Goal: Transaction & Acquisition: Book appointment/travel/reservation

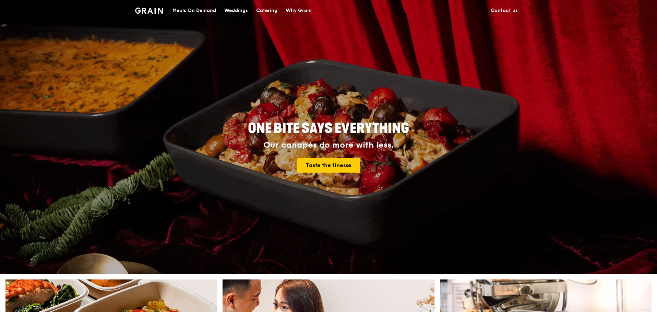
click at [272, 5] on div "Catering" at bounding box center [266, 10] width 21 height 21
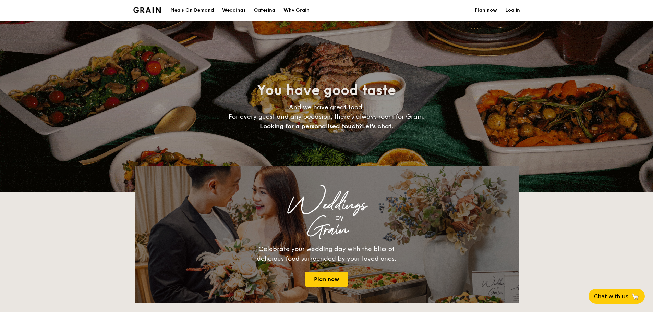
select select
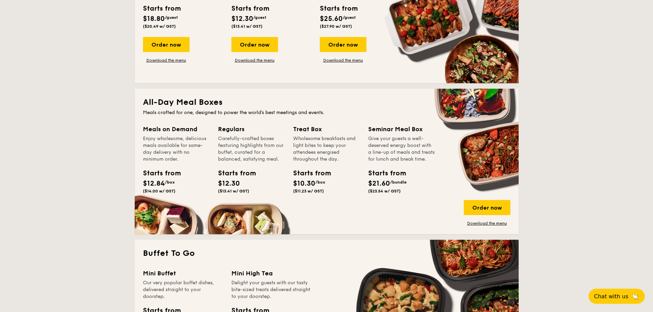
scroll to position [171, 0]
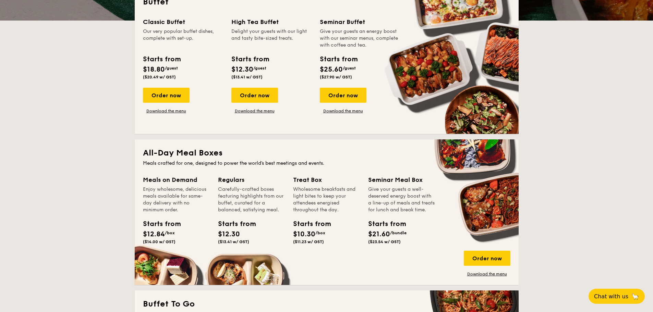
click at [173, 204] on div "Enjoy wholesome, delicious meals available for same-day delivery with no minimu…" at bounding box center [176, 199] width 67 height 27
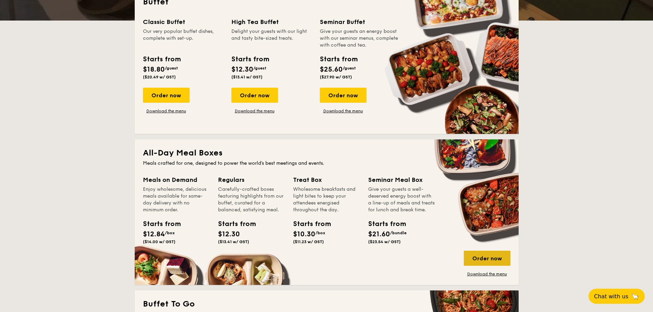
click at [488, 254] on div "Order now" at bounding box center [487, 258] width 47 height 15
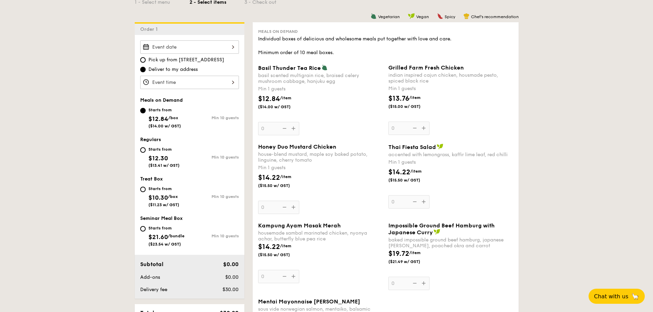
scroll to position [171, 0]
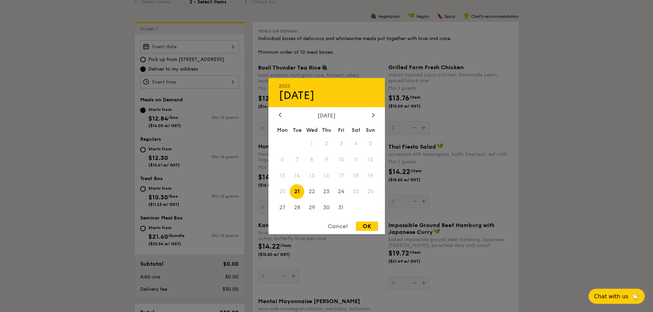
click at [187, 46] on div "2025 Oct [DATE] Tue Wed Thu Fri Sat Sun 1 2 3 4 5 6 7 8 9 10 11 12 13 14 15 16 …" at bounding box center [189, 46] width 99 height 13
click at [371, 114] on div at bounding box center [373, 115] width 6 height 7
click at [328, 160] on span "6" at bounding box center [326, 159] width 15 height 15
click at [366, 227] on div "OK" at bounding box center [367, 226] width 22 height 9
type input "[DATE]"
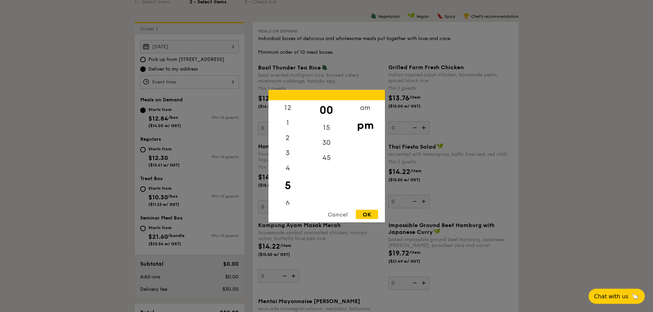
click at [184, 82] on div "12 1 2 3 4 5 6 7 8 9 10 11 00 15 30 45 am pm Cancel OK" at bounding box center [189, 81] width 99 height 13
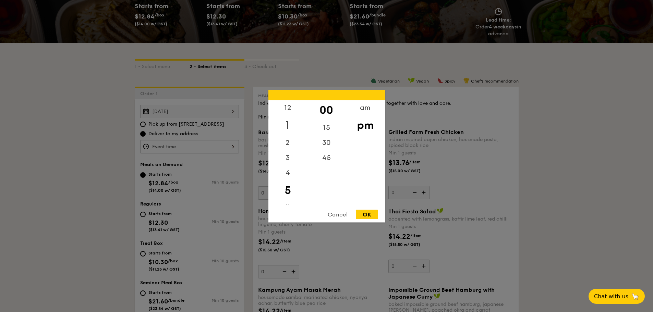
scroll to position [103, 0]
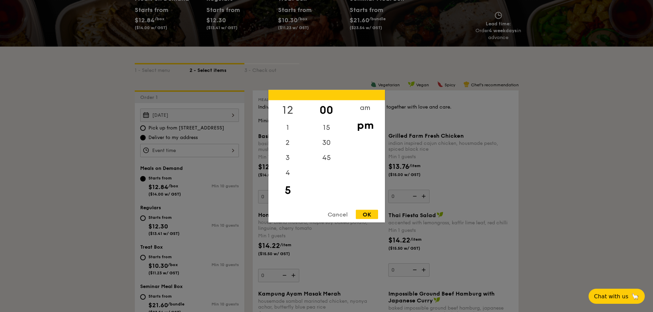
click at [292, 110] on div "12" at bounding box center [288, 110] width 39 height 20
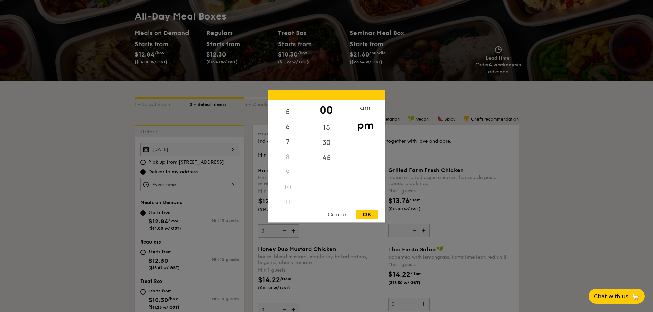
scroll to position [81, 0]
click at [287, 197] on div "11" at bounding box center [288, 197] width 39 height 15
click at [287, 200] on div "11" at bounding box center [288, 197] width 39 height 15
click at [286, 199] on div "11" at bounding box center [288, 197] width 39 height 15
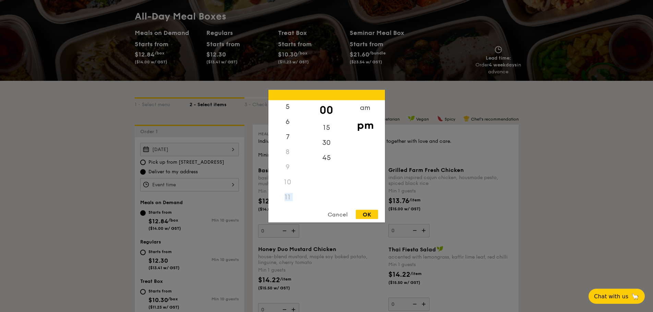
click at [287, 198] on div "11" at bounding box center [288, 197] width 39 height 15
click at [369, 108] on div "am" at bounding box center [365, 110] width 39 height 20
click at [291, 199] on div "11" at bounding box center [288, 199] width 39 height 20
click at [327, 130] on div "15" at bounding box center [326, 130] width 39 height 20
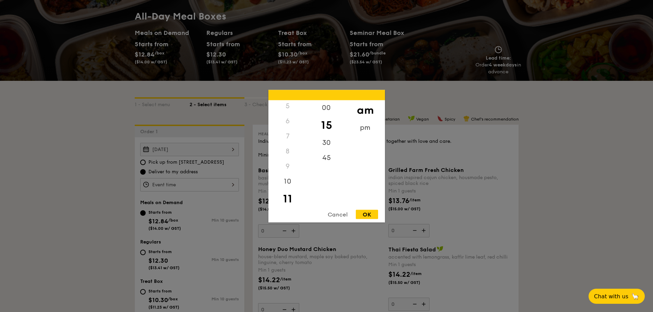
click at [366, 213] on div "OK" at bounding box center [367, 214] width 22 height 9
click at [205, 182] on div "11:15AM 12 1 2 3 4 5 6 7 8 9 10 11 00 15 30 45 am pm Cancel OK" at bounding box center [189, 184] width 99 height 13
click at [323, 141] on div "30" at bounding box center [326, 145] width 39 height 20
click at [369, 216] on div "OK" at bounding box center [367, 214] width 22 height 9
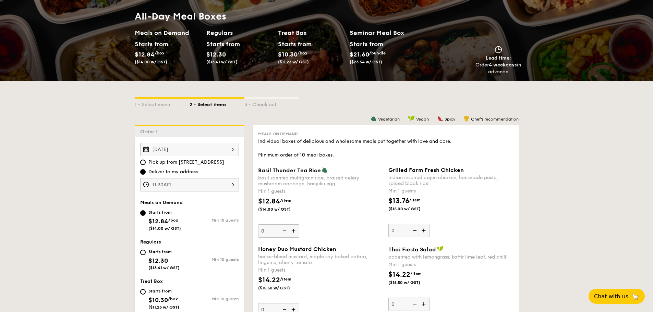
click at [186, 185] on div "11:30AM" at bounding box center [189, 184] width 99 height 13
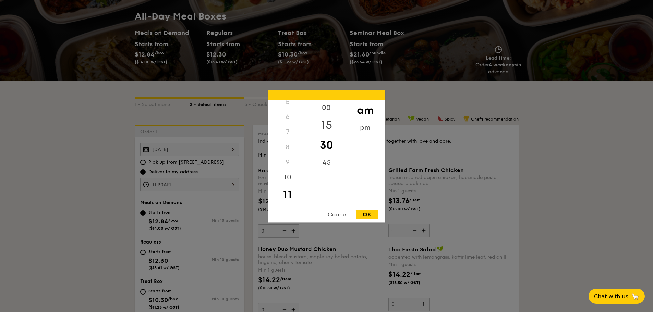
click at [330, 123] on div "15" at bounding box center [326, 125] width 39 height 20
click at [361, 215] on div "OK" at bounding box center [367, 214] width 22 height 9
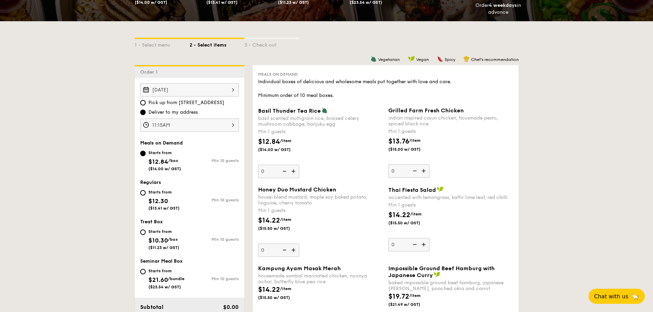
scroll to position [137, 0]
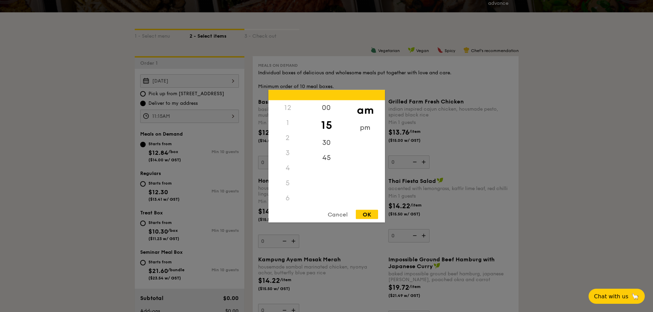
click at [217, 117] on div "11:15AM 12 1 2 3 4 5 6 7 8 9 10 11 00 15 30 45 am pm Cancel OK" at bounding box center [189, 116] width 99 height 13
click at [331, 109] on div "00" at bounding box center [326, 110] width 39 height 20
click at [369, 215] on div "OK" at bounding box center [367, 214] width 22 height 9
type input "11:00AM"
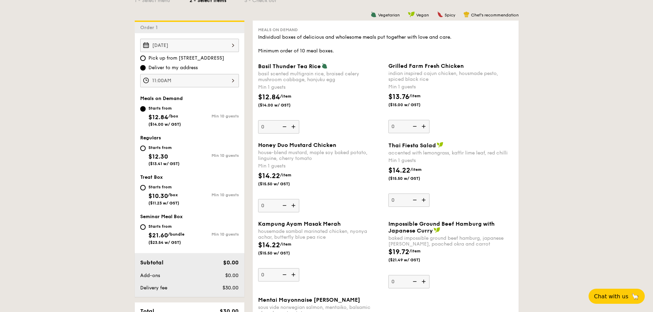
scroll to position [171, 0]
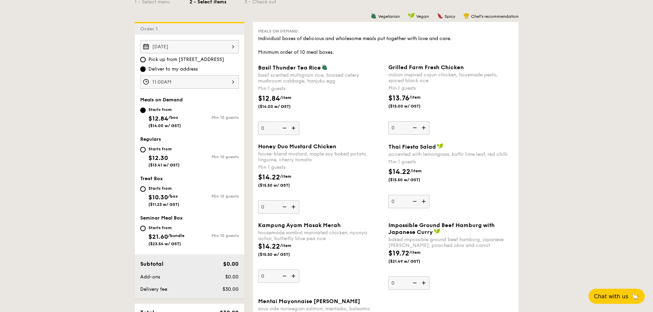
click at [428, 127] on img at bounding box center [424, 127] width 10 height 13
click at [428, 127] on input "0" at bounding box center [409, 127] width 41 height 13
click at [428, 127] on img at bounding box center [424, 127] width 10 height 13
click at [428, 127] on input "1" at bounding box center [409, 127] width 41 height 13
click at [428, 127] on img at bounding box center [424, 127] width 10 height 13
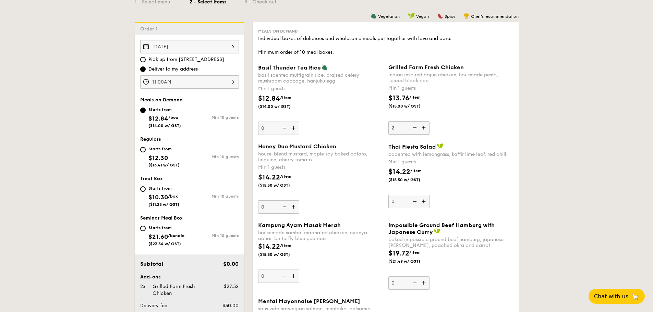
click at [428, 127] on input "2" at bounding box center [409, 127] width 41 height 13
click at [428, 127] on img at bounding box center [424, 127] width 10 height 13
click at [428, 127] on input "3" at bounding box center [409, 127] width 41 height 13
click at [428, 127] on img at bounding box center [424, 127] width 10 height 13
click at [428, 127] on input "4" at bounding box center [409, 127] width 41 height 13
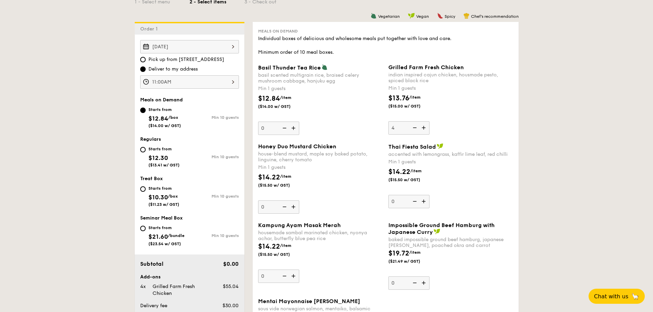
type input "5"
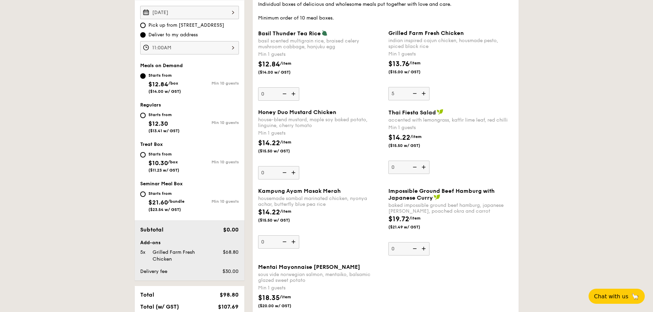
click at [292, 244] on img at bounding box center [294, 242] width 10 height 13
click at [292, 244] on input "0" at bounding box center [278, 242] width 41 height 13
click at [292, 244] on img at bounding box center [294, 242] width 10 height 13
click at [292, 244] on input "1" at bounding box center [278, 242] width 41 height 13
click at [292, 244] on img at bounding box center [294, 242] width 10 height 13
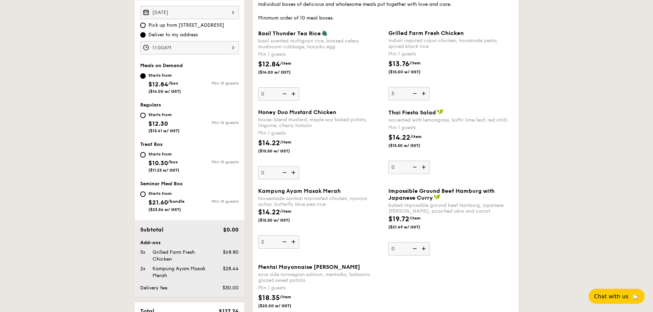
click at [292, 244] on input "2" at bounding box center [278, 242] width 41 height 13
click at [292, 244] on img at bounding box center [294, 242] width 10 height 13
click at [292, 244] on input "3" at bounding box center [278, 242] width 41 height 13
click at [292, 244] on img at bounding box center [294, 242] width 10 height 13
click at [292, 244] on input "4" at bounding box center [278, 242] width 41 height 13
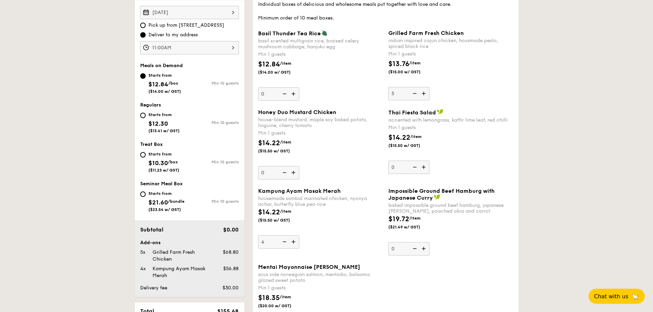
type input "5"
click at [294, 171] on img at bounding box center [294, 172] width 10 height 13
click at [294, 171] on input "0" at bounding box center [278, 172] width 41 height 13
click at [294, 171] on img at bounding box center [294, 172] width 10 height 13
click at [294, 171] on input "1" at bounding box center [278, 172] width 41 height 13
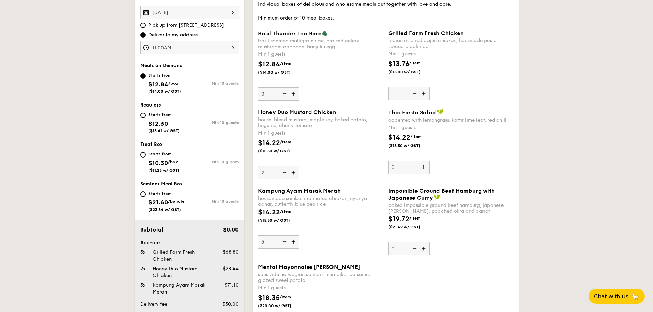
click at [294, 171] on img at bounding box center [294, 172] width 10 height 13
click at [294, 171] on input "2" at bounding box center [278, 172] width 41 height 13
click at [294, 171] on img at bounding box center [294, 172] width 10 height 13
click at [294, 171] on input "3" at bounding box center [278, 172] width 41 height 13
click at [294, 171] on img at bounding box center [294, 172] width 10 height 13
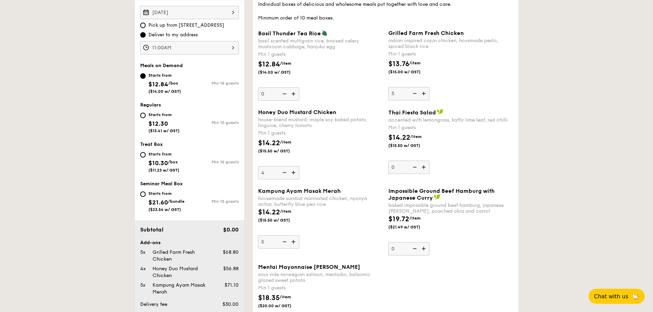
click at [294, 171] on input "4" at bounding box center [278, 172] width 41 height 13
type input "5"
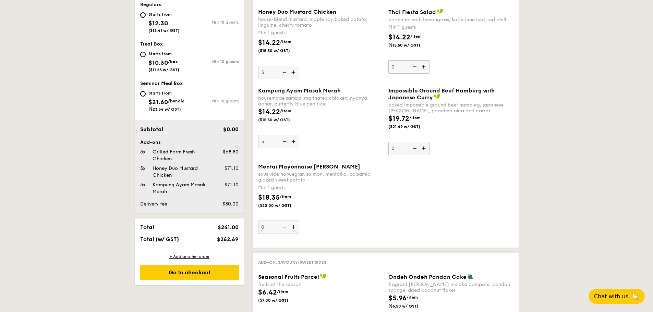
scroll to position [309, 0]
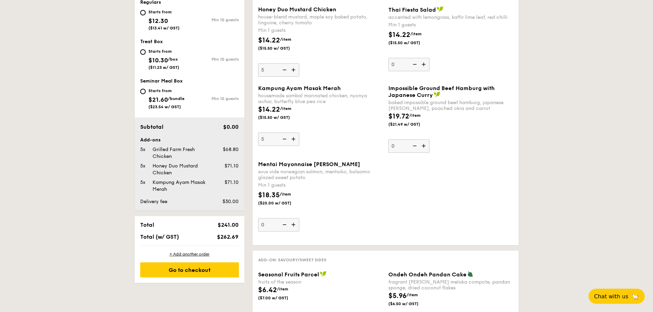
click at [293, 224] on img at bounding box center [294, 224] width 10 height 13
click at [293, 224] on input "0" at bounding box center [278, 224] width 41 height 13
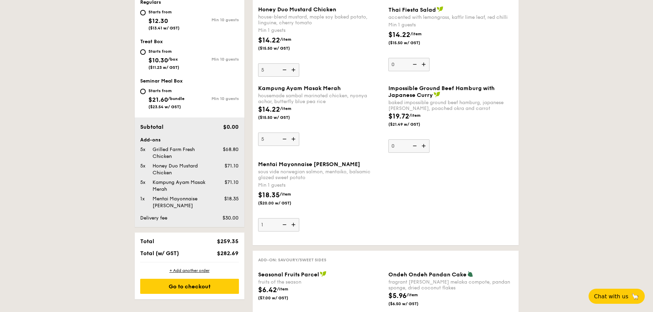
click at [293, 224] on img at bounding box center [294, 224] width 10 height 13
click at [293, 224] on input "1" at bounding box center [278, 224] width 41 height 13
click at [293, 224] on img at bounding box center [294, 224] width 10 height 13
click at [293, 224] on input "2" at bounding box center [278, 224] width 41 height 13
click at [293, 224] on img at bounding box center [294, 224] width 10 height 13
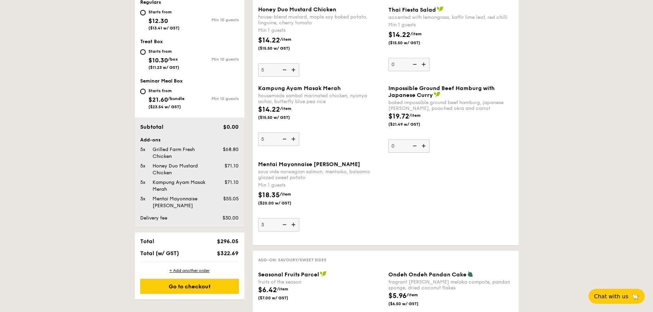
click at [293, 224] on input "3" at bounding box center [278, 224] width 41 height 13
click at [293, 224] on img at bounding box center [294, 224] width 10 height 13
click at [293, 224] on input "4" at bounding box center [278, 224] width 41 height 13
type input "5"
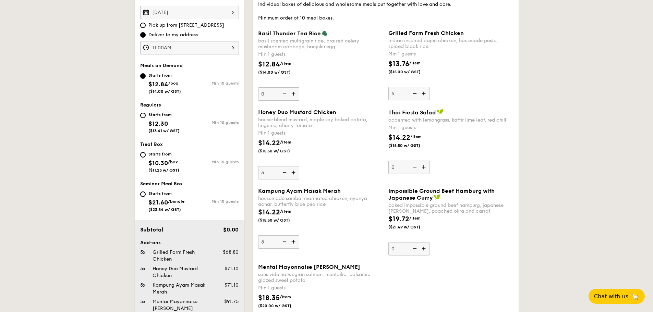
scroll to position [378, 0]
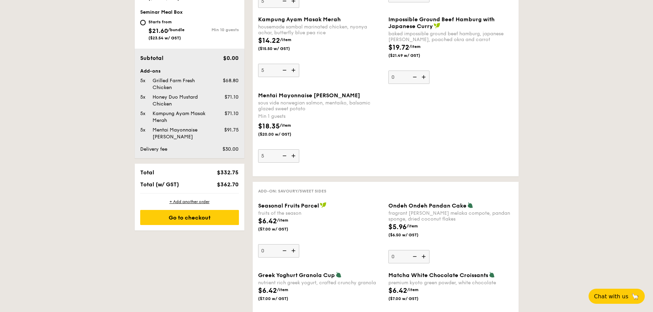
drag, startPoint x: 557, startPoint y: 128, endPoint x: 545, endPoint y: 120, distance: 14.9
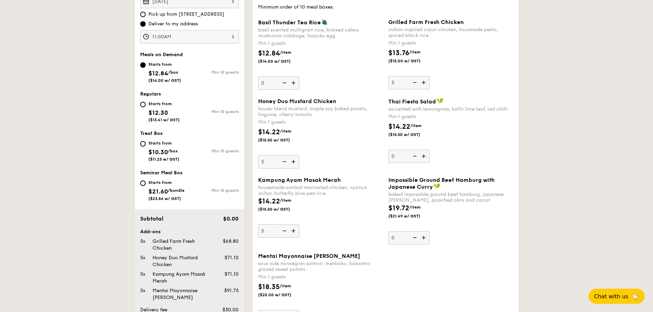
scroll to position [206, 0]
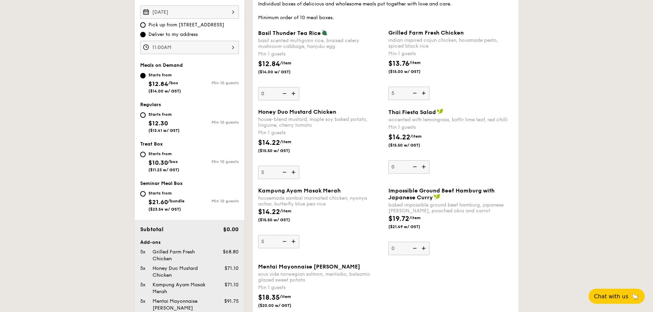
click at [294, 172] on img at bounding box center [294, 172] width 10 height 13
click at [294, 172] on input "5" at bounding box center [278, 172] width 41 height 13
click at [294, 172] on img at bounding box center [294, 172] width 10 height 13
click at [294, 172] on input "6" at bounding box center [278, 172] width 41 height 13
click at [294, 172] on img at bounding box center [294, 172] width 10 height 13
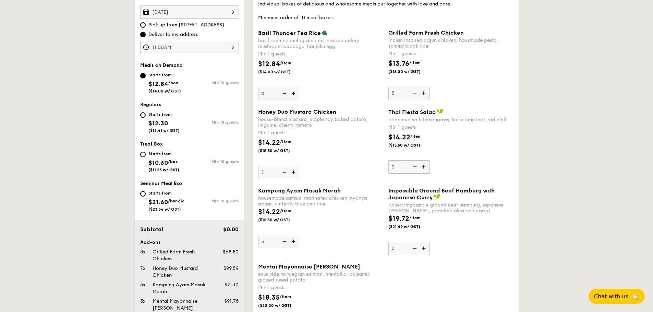
click at [294, 172] on input "7" at bounding box center [278, 172] width 41 height 13
click at [294, 172] on img at bounding box center [294, 172] width 10 height 13
click at [294, 172] on input "8" at bounding box center [278, 172] width 41 height 13
click at [294, 172] on img at bounding box center [294, 172] width 10 height 13
click at [294, 172] on input "9" at bounding box center [278, 172] width 41 height 13
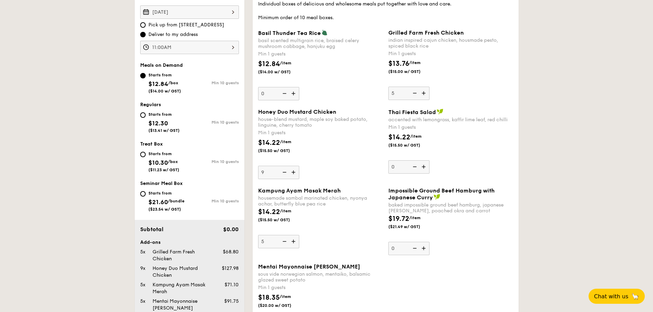
type input "10"
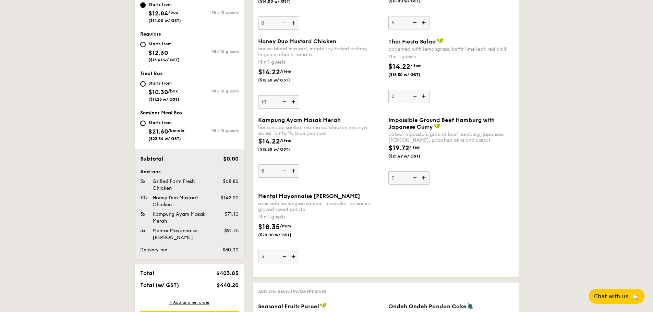
scroll to position [240, 0]
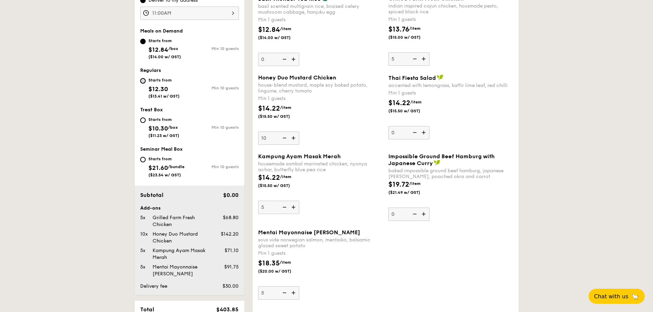
click at [141, 81] on input "Starts from $12.30 ($13.41 w/ GST) Min 10 guests" at bounding box center [142, 80] width 5 height 5
radio input "true"
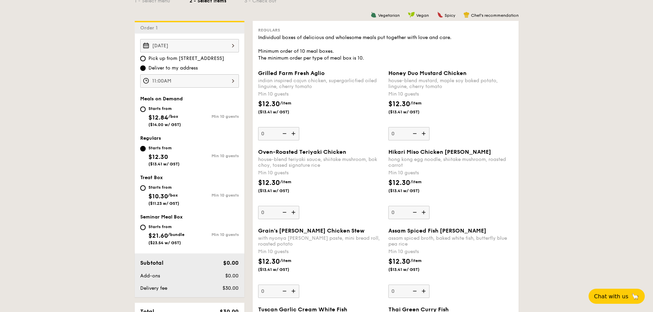
scroll to position [172, 0]
click at [293, 132] on img at bounding box center [294, 134] width 10 height 13
click at [293, 132] on input "0" at bounding box center [278, 134] width 41 height 13
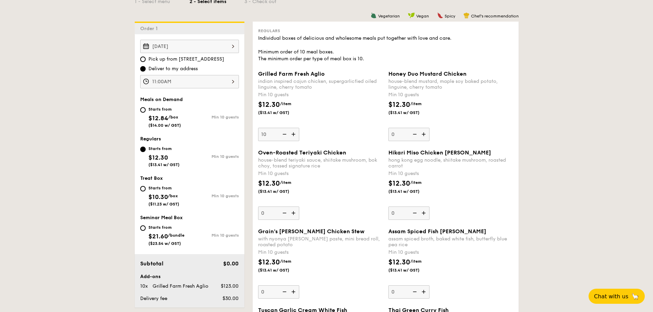
click at [293, 132] on img at bounding box center [294, 134] width 10 height 13
click at [293, 132] on input "10" at bounding box center [278, 134] width 41 height 13
click at [293, 132] on img at bounding box center [294, 134] width 10 height 13
click at [293, 132] on input "11" at bounding box center [278, 134] width 41 height 13
click at [293, 132] on img at bounding box center [294, 134] width 10 height 13
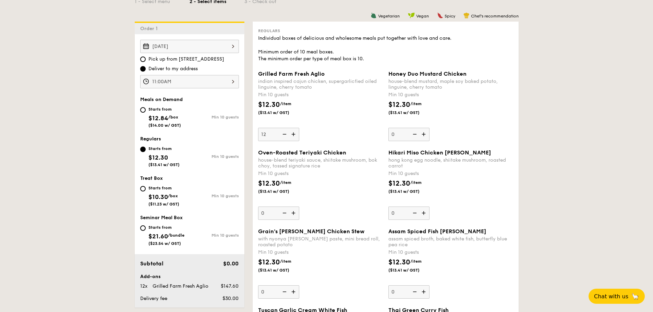
click at [293, 132] on input "12" at bounding box center [278, 134] width 41 height 13
click at [293, 132] on img at bounding box center [294, 134] width 10 height 13
click at [293, 132] on input "13" at bounding box center [278, 134] width 41 height 13
click at [286, 132] on img at bounding box center [284, 134] width 10 height 13
click at [286, 132] on input "14" at bounding box center [278, 134] width 41 height 13
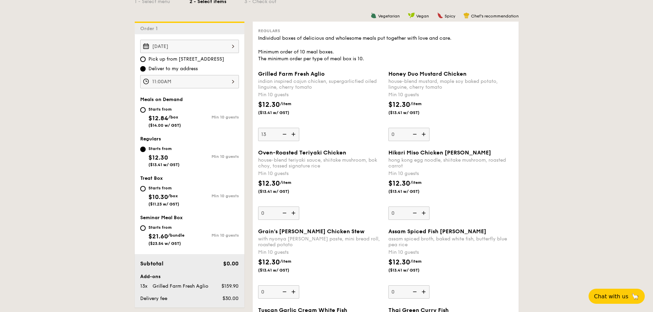
click at [286, 132] on img at bounding box center [284, 134] width 10 height 13
click at [286, 132] on input "13" at bounding box center [278, 134] width 41 height 13
click at [284, 132] on img at bounding box center [284, 134] width 10 height 13
click at [284, 132] on input "12" at bounding box center [278, 134] width 41 height 13
click at [284, 131] on img at bounding box center [284, 134] width 10 height 13
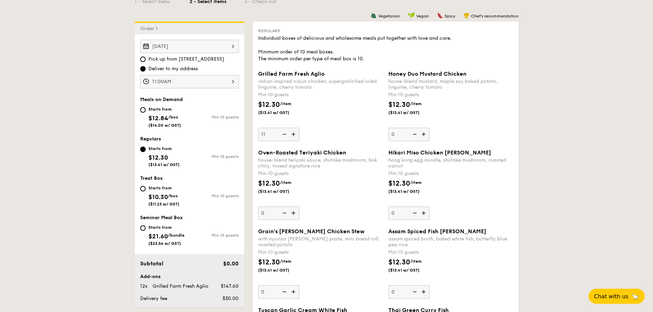
click at [284, 131] on input "11" at bounding box center [278, 134] width 41 height 13
type input "10"
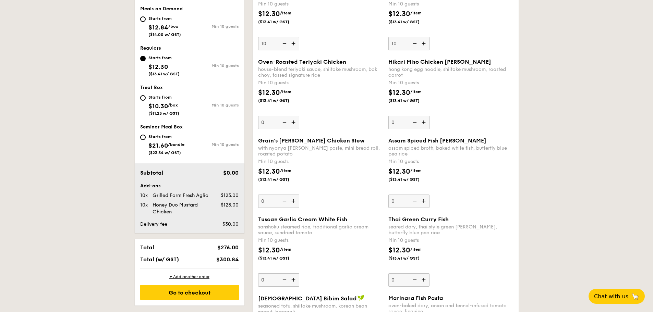
scroll to position [275, 0]
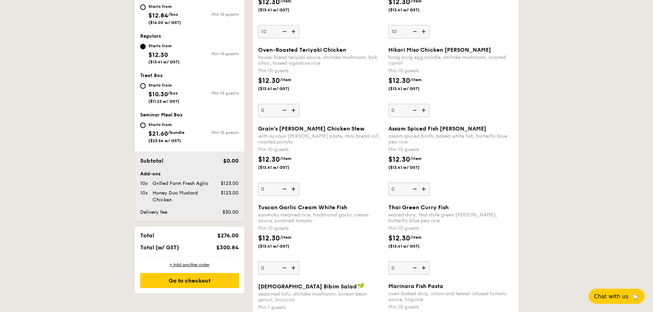
click at [415, 32] on img at bounding box center [414, 31] width 10 height 13
click at [415, 32] on input "10" at bounding box center [409, 31] width 41 height 13
type input "0"
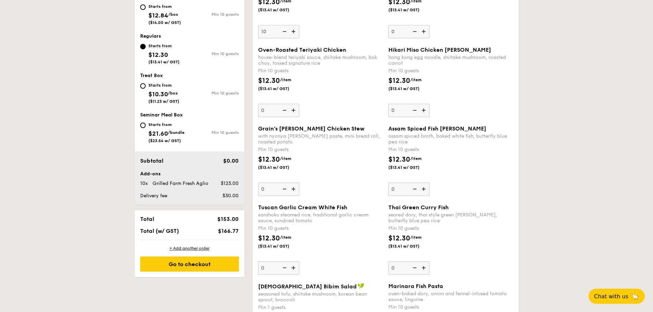
click at [415, 32] on img at bounding box center [414, 31] width 10 height 13
click at [415, 32] on input "0" at bounding box center [409, 31] width 41 height 13
click at [415, 32] on img at bounding box center [414, 31] width 10 height 13
click at [415, 32] on input "0" at bounding box center [409, 31] width 41 height 13
click at [415, 32] on img at bounding box center [414, 31] width 10 height 13
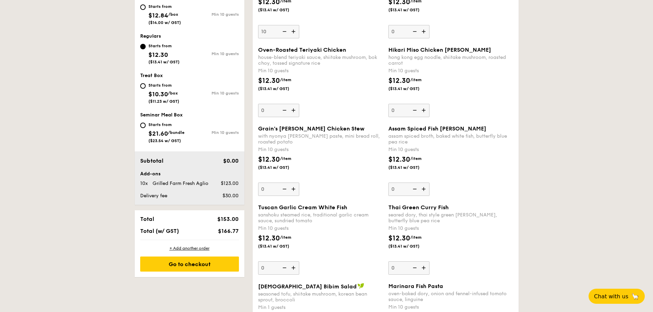
click at [415, 32] on input "0" at bounding box center [409, 31] width 41 height 13
click at [415, 32] on img at bounding box center [414, 31] width 10 height 13
click at [415, 32] on input "0" at bounding box center [409, 31] width 41 height 13
click at [293, 266] on img at bounding box center [294, 268] width 10 height 13
click at [293, 266] on input "0" at bounding box center [278, 268] width 41 height 13
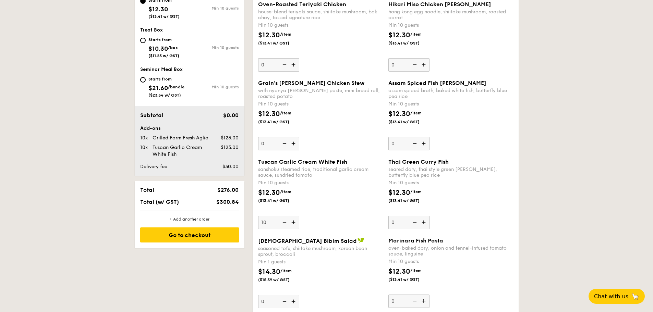
scroll to position [309, 0]
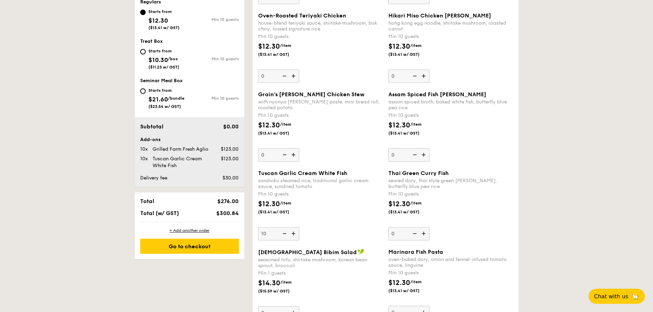
click at [293, 235] on img at bounding box center [294, 233] width 10 height 13
click at [293, 235] on input "10" at bounding box center [278, 233] width 41 height 13
click at [293, 235] on img at bounding box center [294, 233] width 10 height 13
click at [293, 235] on input "11" at bounding box center [278, 233] width 41 height 13
click at [293, 235] on img at bounding box center [294, 233] width 10 height 13
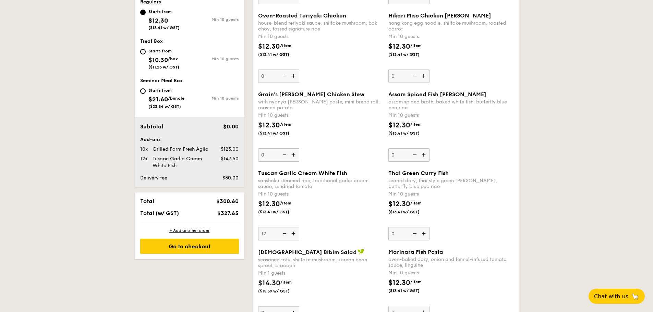
click at [293, 235] on input "12" at bounding box center [278, 233] width 41 height 13
click at [293, 235] on img at bounding box center [294, 233] width 10 height 13
click at [293, 235] on input "13" at bounding box center [278, 233] width 41 height 13
click at [293, 235] on img at bounding box center [294, 233] width 10 height 13
click at [293, 235] on input "14" at bounding box center [278, 233] width 41 height 13
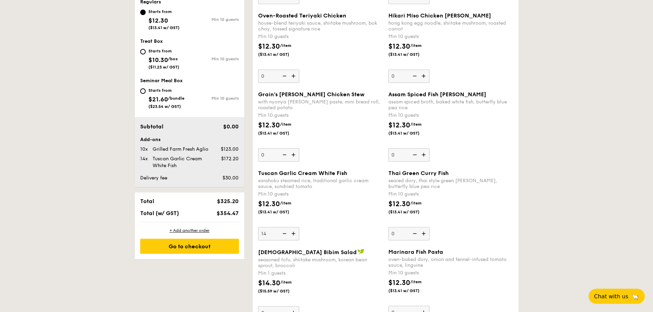
type input "15"
